Goal: Navigation & Orientation: Understand site structure

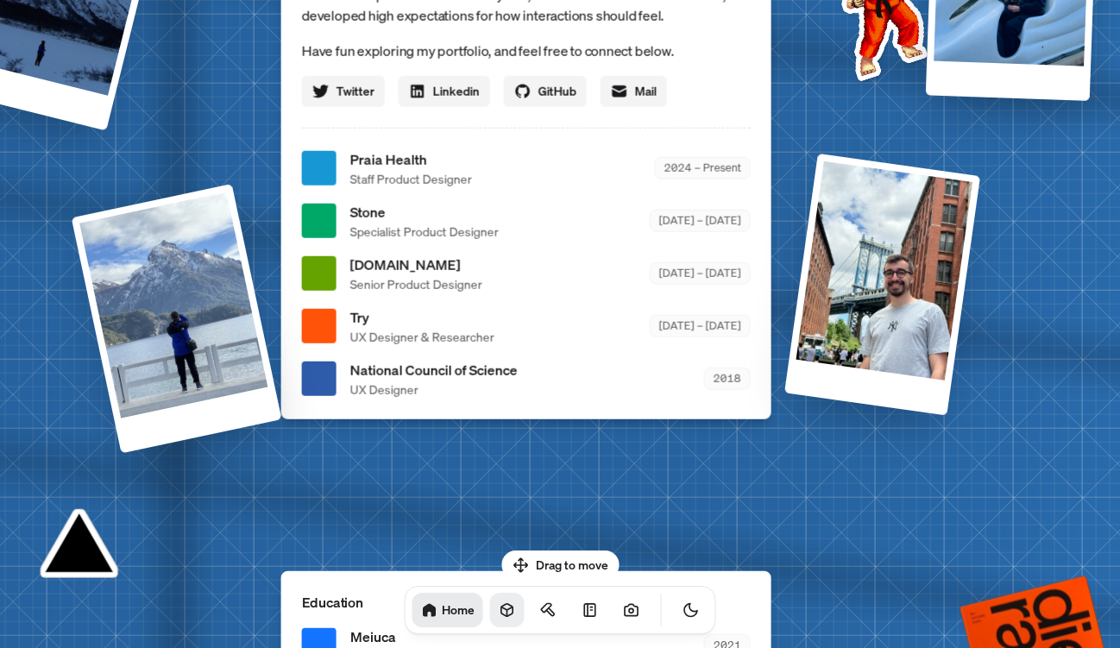
click at [501, 609] on icon at bounding box center [506, 610] width 11 height 13
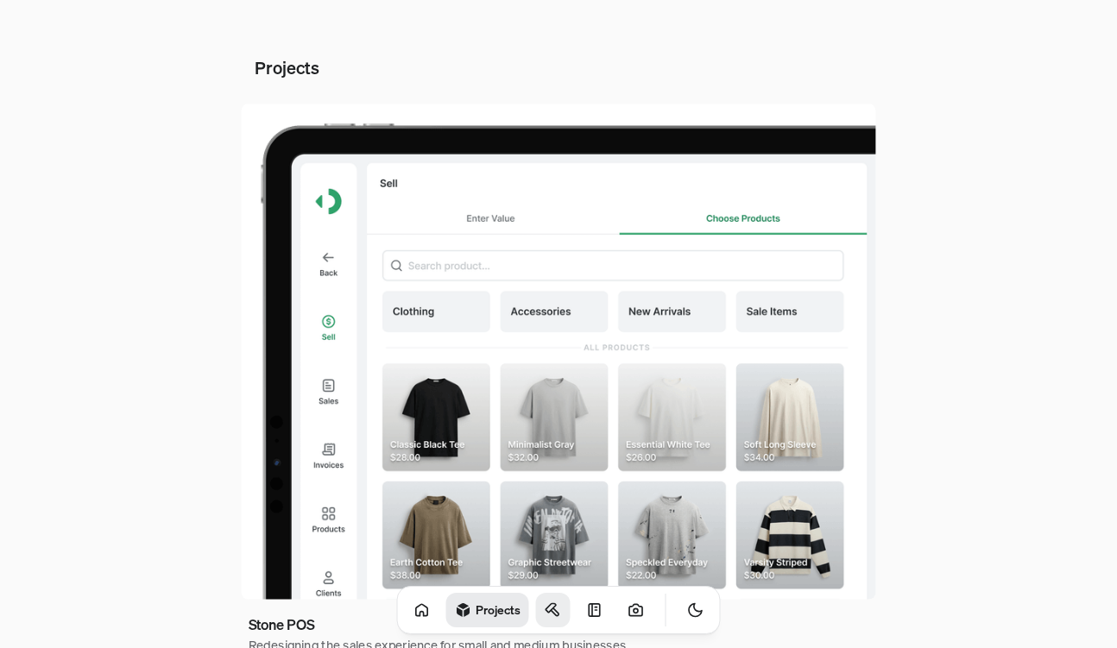
click at [544, 612] on icon at bounding box center [552, 609] width 17 height 17
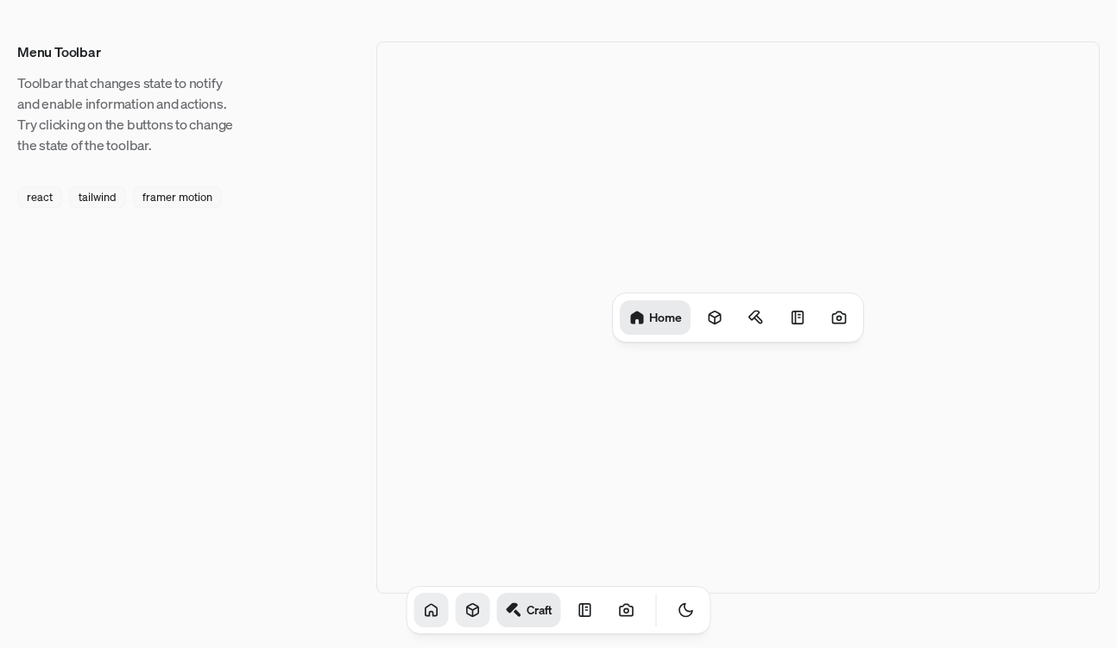
click at [423, 608] on icon at bounding box center [431, 609] width 17 height 17
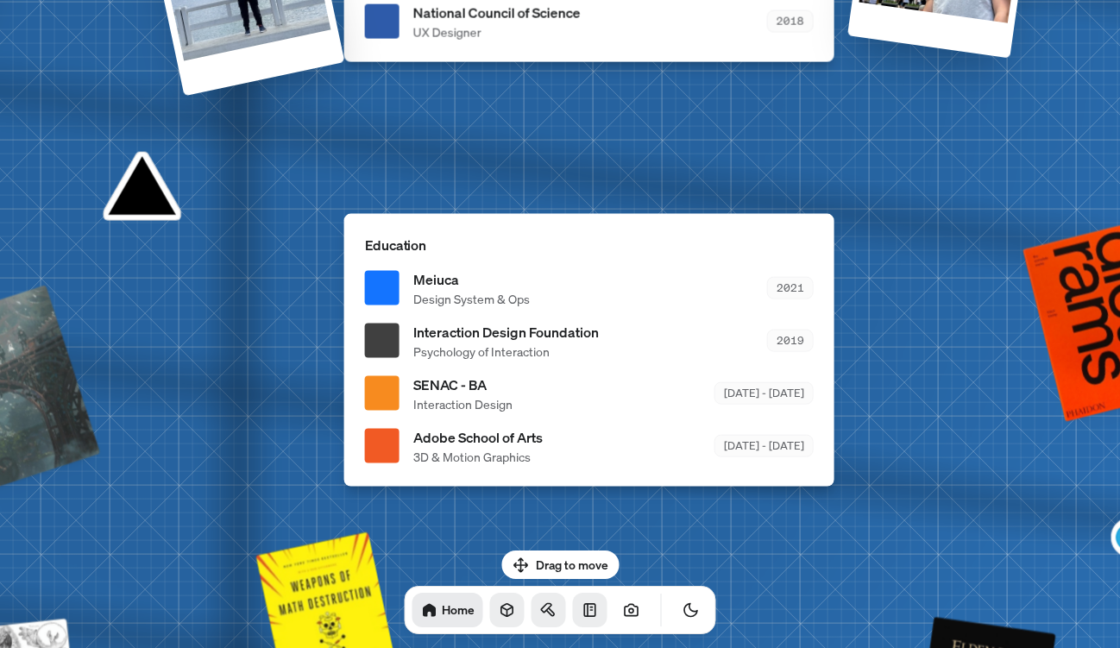
click at [584, 615] on icon at bounding box center [589, 610] width 11 height 12
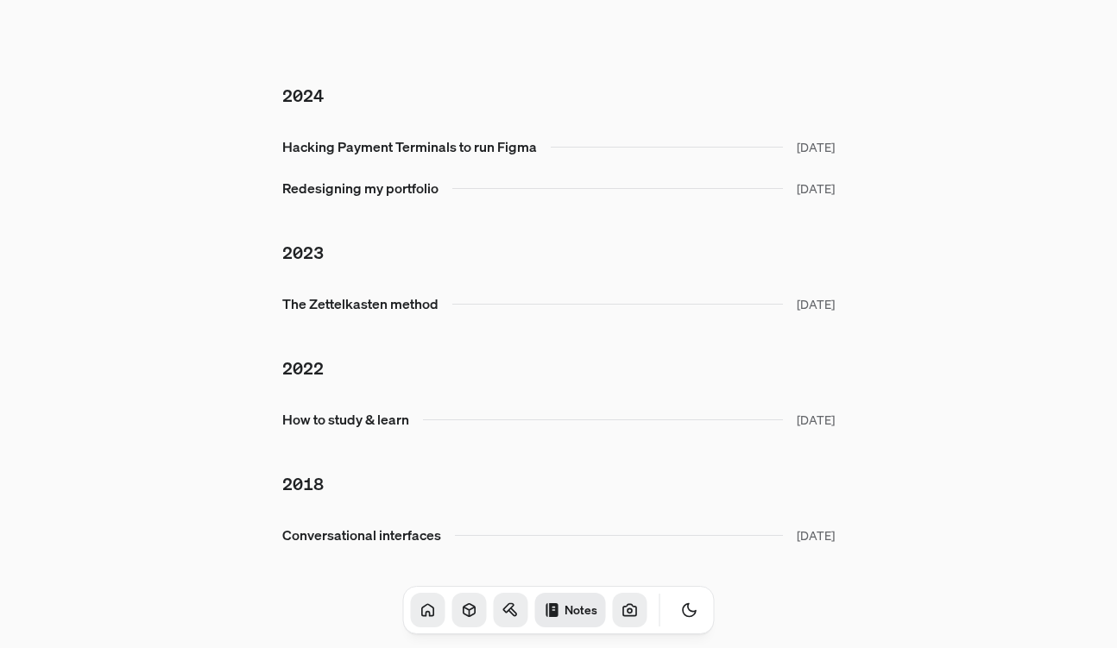
click at [623, 613] on icon at bounding box center [629, 609] width 13 height 11
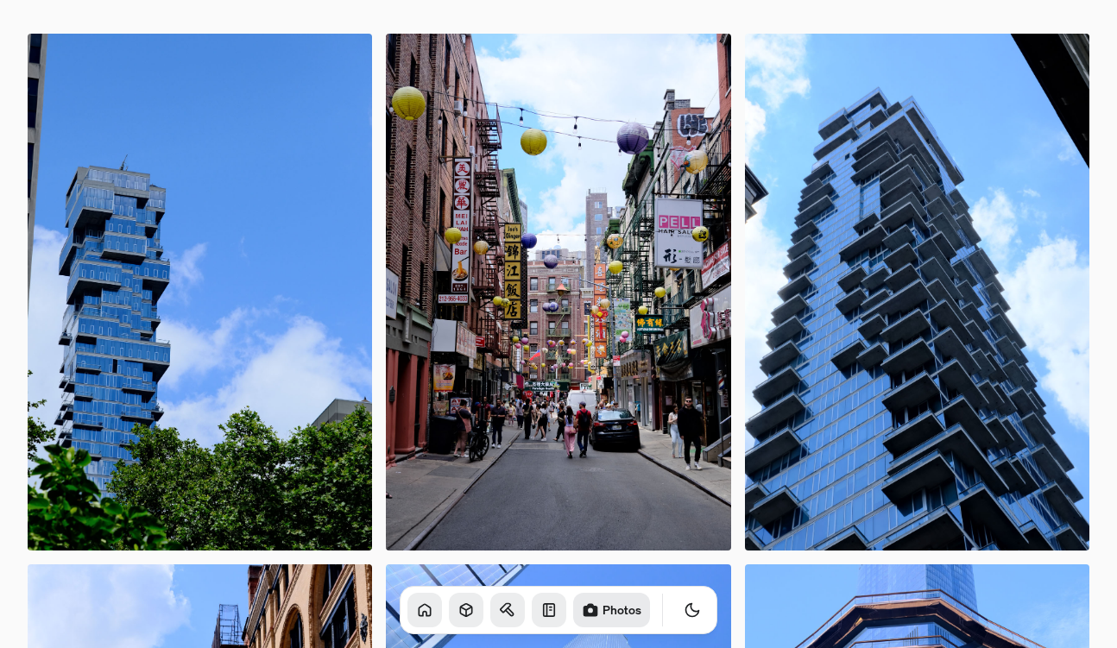
scroll to position [25, 0]
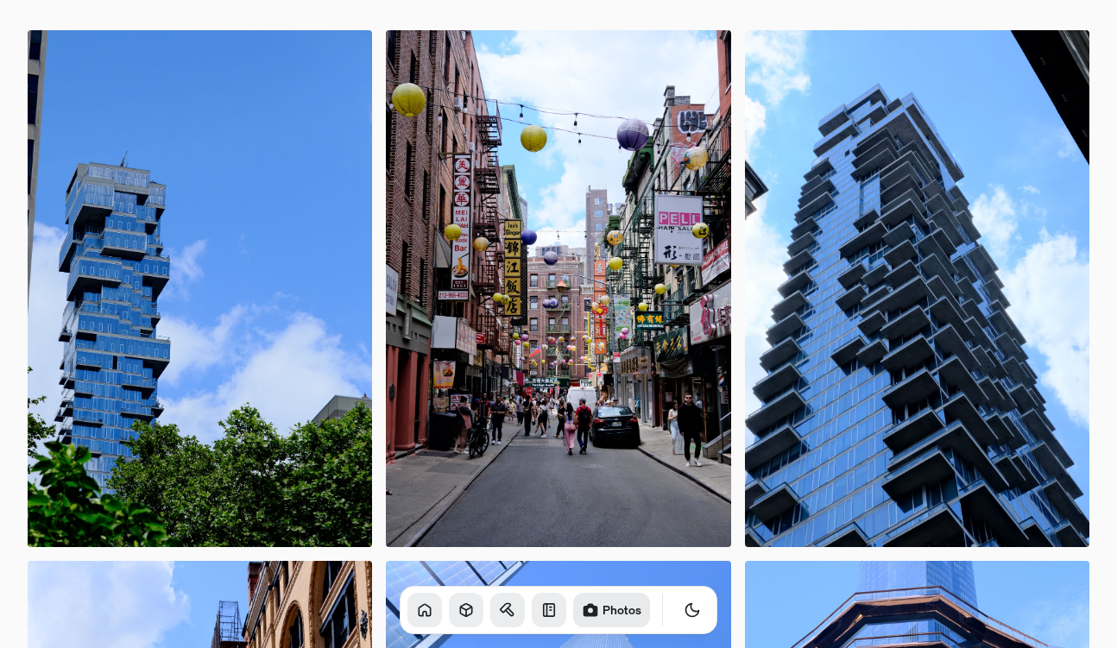
click at [457, 610] on icon at bounding box center [465, 609] width 17 height 17
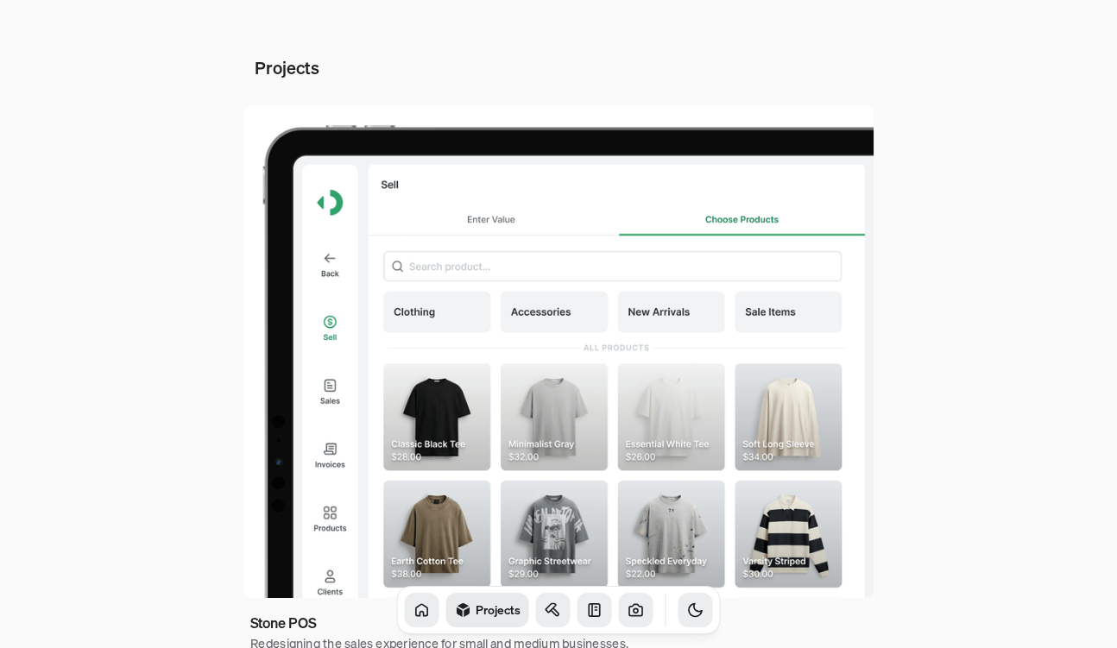
click at [689, 611] on icon "Toggle Theme" at bounding box center [695, 610] width 13 height 13
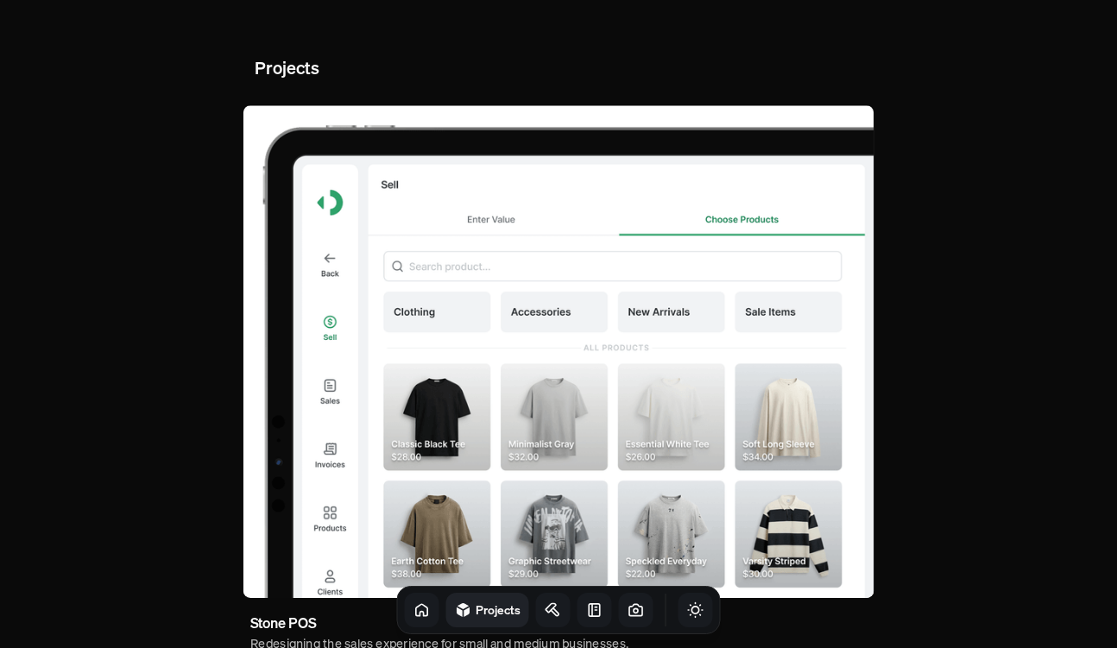
click at [687, 611] on icon "Toggle Theme" at bounding box center [695, 609] width 17 height 17
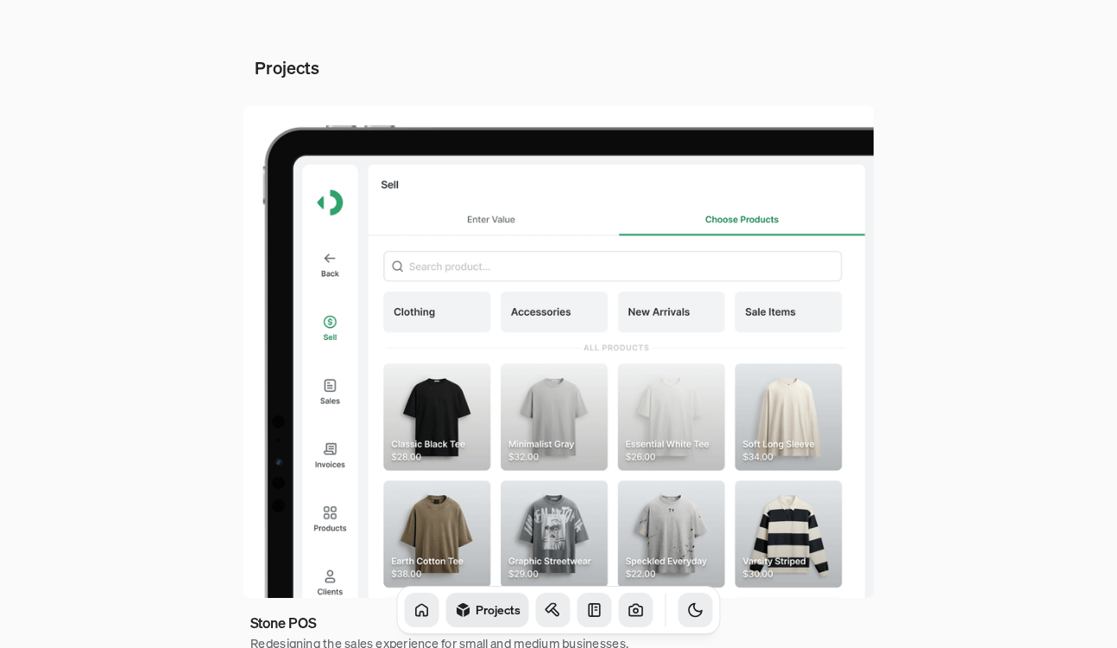
click at [544, 610] on icon at bounding box center [552, 609] width 17 height 17
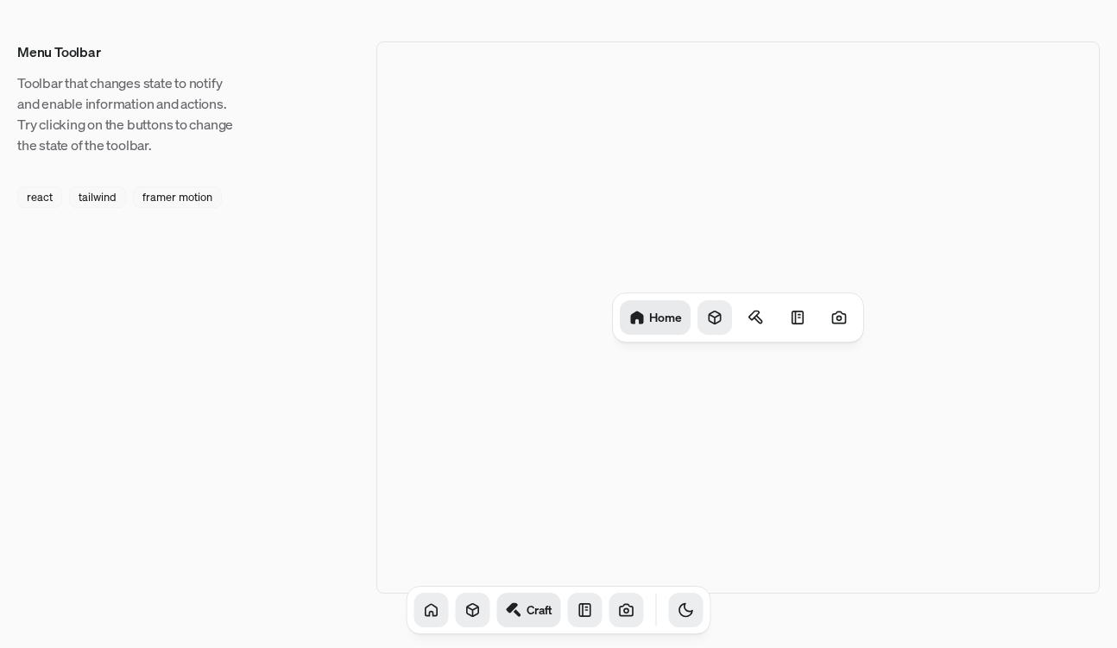
click at [708, 302] on div at bounding box center [714, 317] width 35 height 35
click at [758, 312] on icon at bounding box center [760, 315] width 10 height 9
click at [33, 211] on div "Menu Toolbar Toolbar that changes state to notify and enable information and ac…" at bounding box center [558, 317] width 1082 height 552
click at [47, 197] on div "react" at bounding box center [39, 197] width 45 height 22
click at [110, 196] on div "tailwind" at bounding box center [97, 197] width 57 height 22
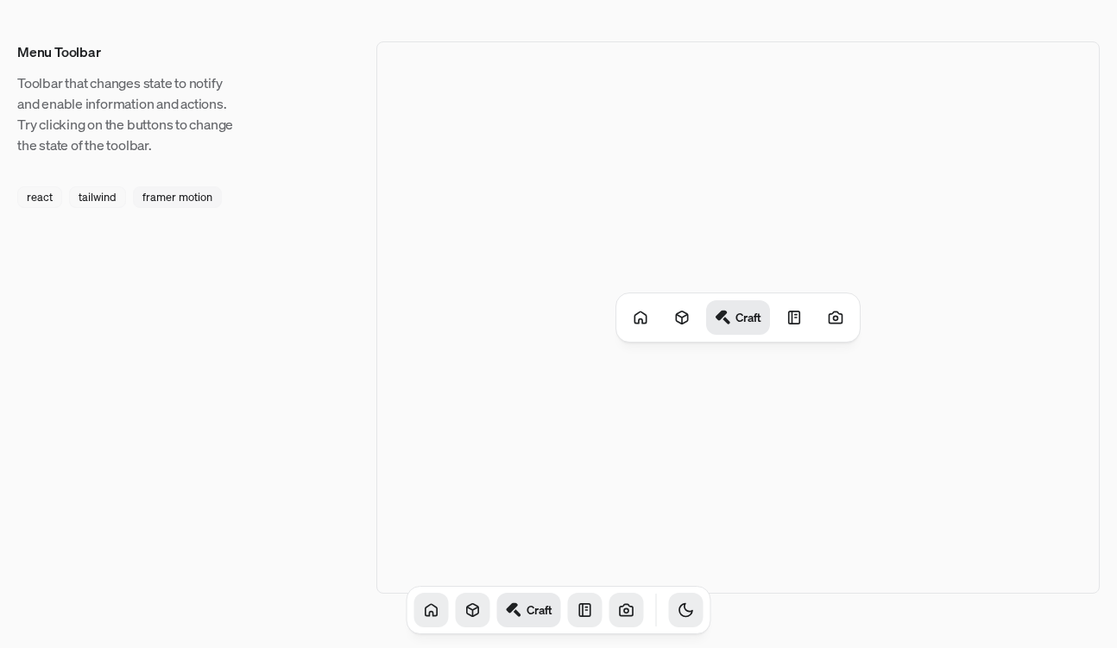
click at [185, 200] on div "framer motion" at bounding box center [177, 197] width 89 height 22
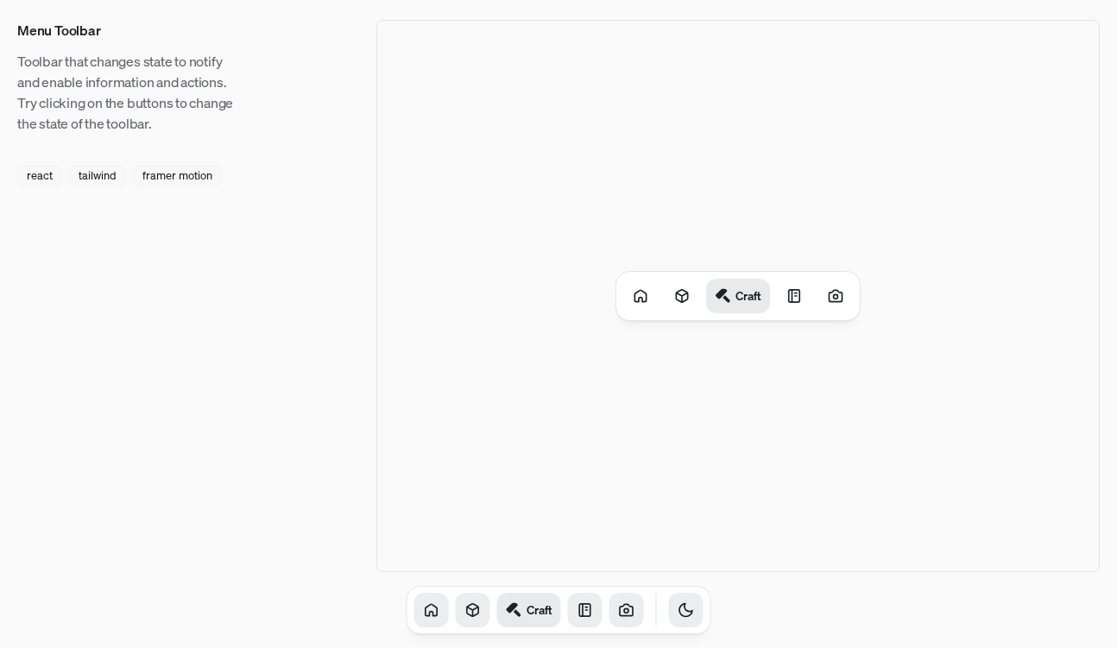
scroll to position [23, 0]
click at [464, 611] on icon at bounding box center [472, 609] width 17 height 17
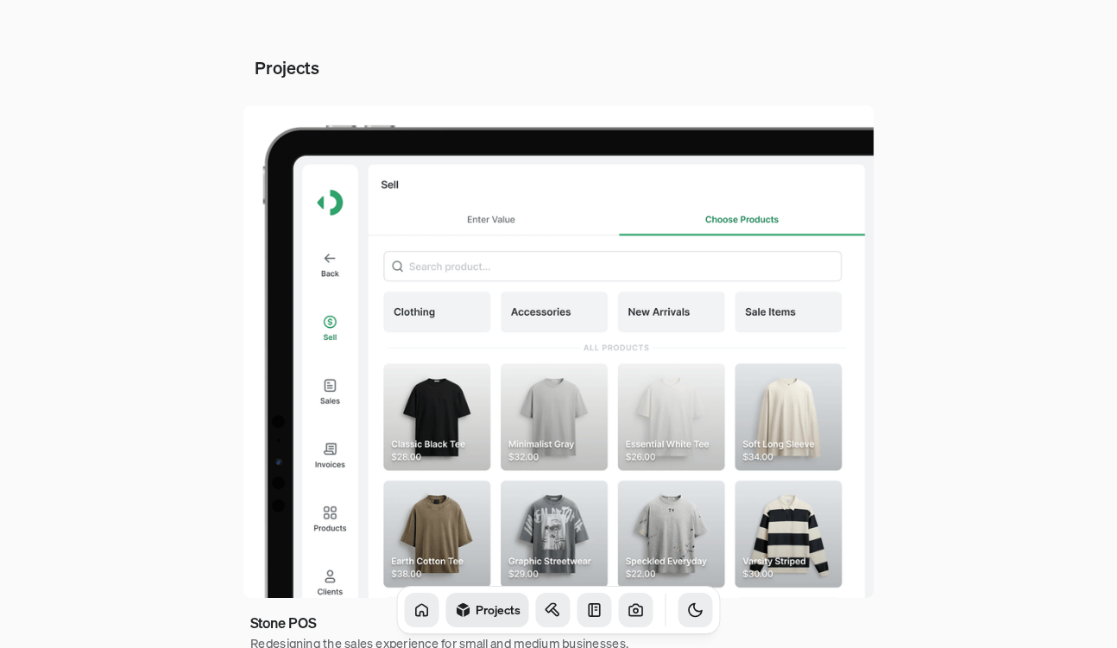
click at [413, 603] on icon at bounding box center [421, 609] width 17 height 17
